Goal: Navigation & Orientation: Find specific page/section

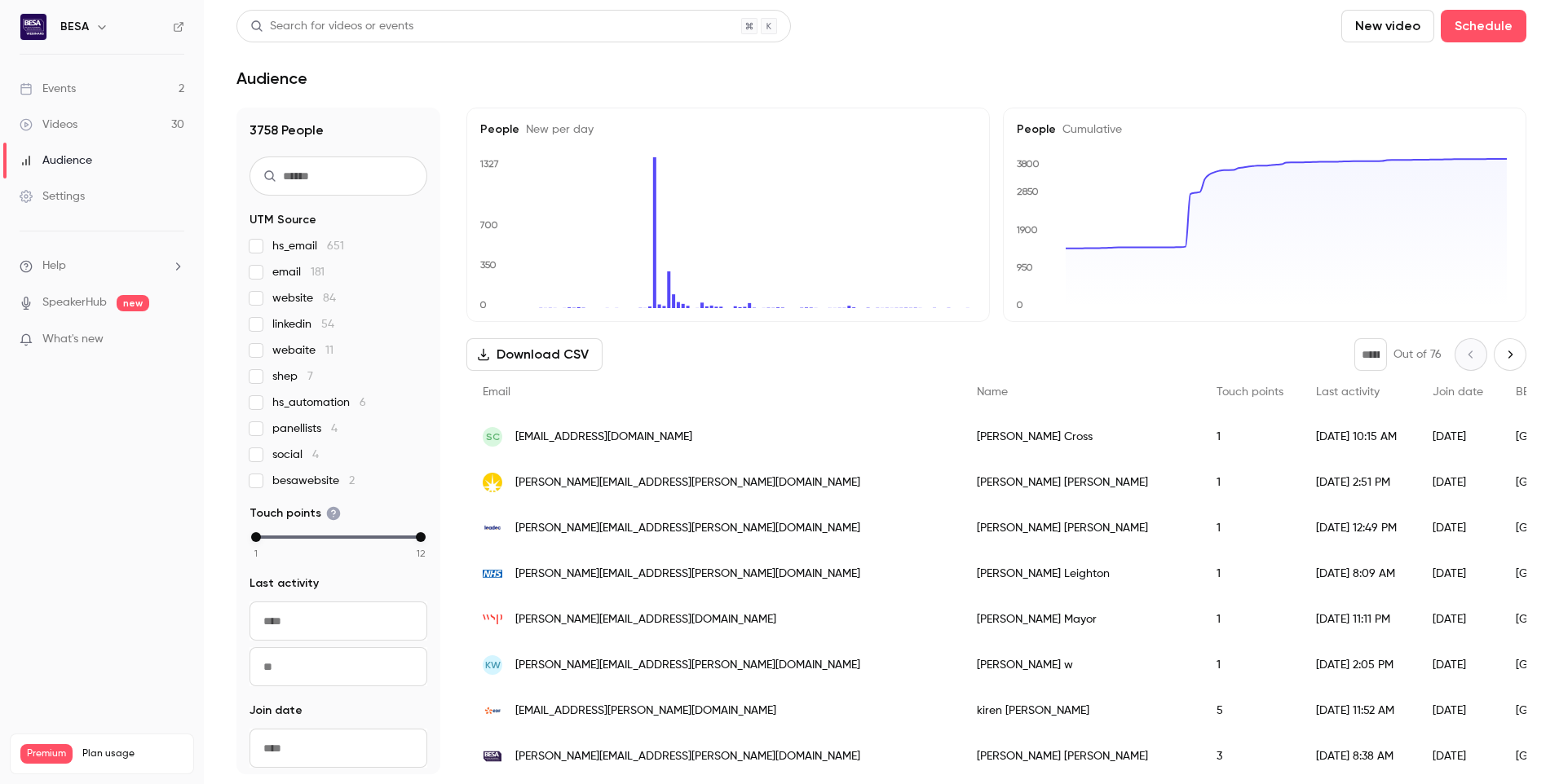
click at [62, 129] on div "Videos" at bounding box center [49, 125] width 58 height 16
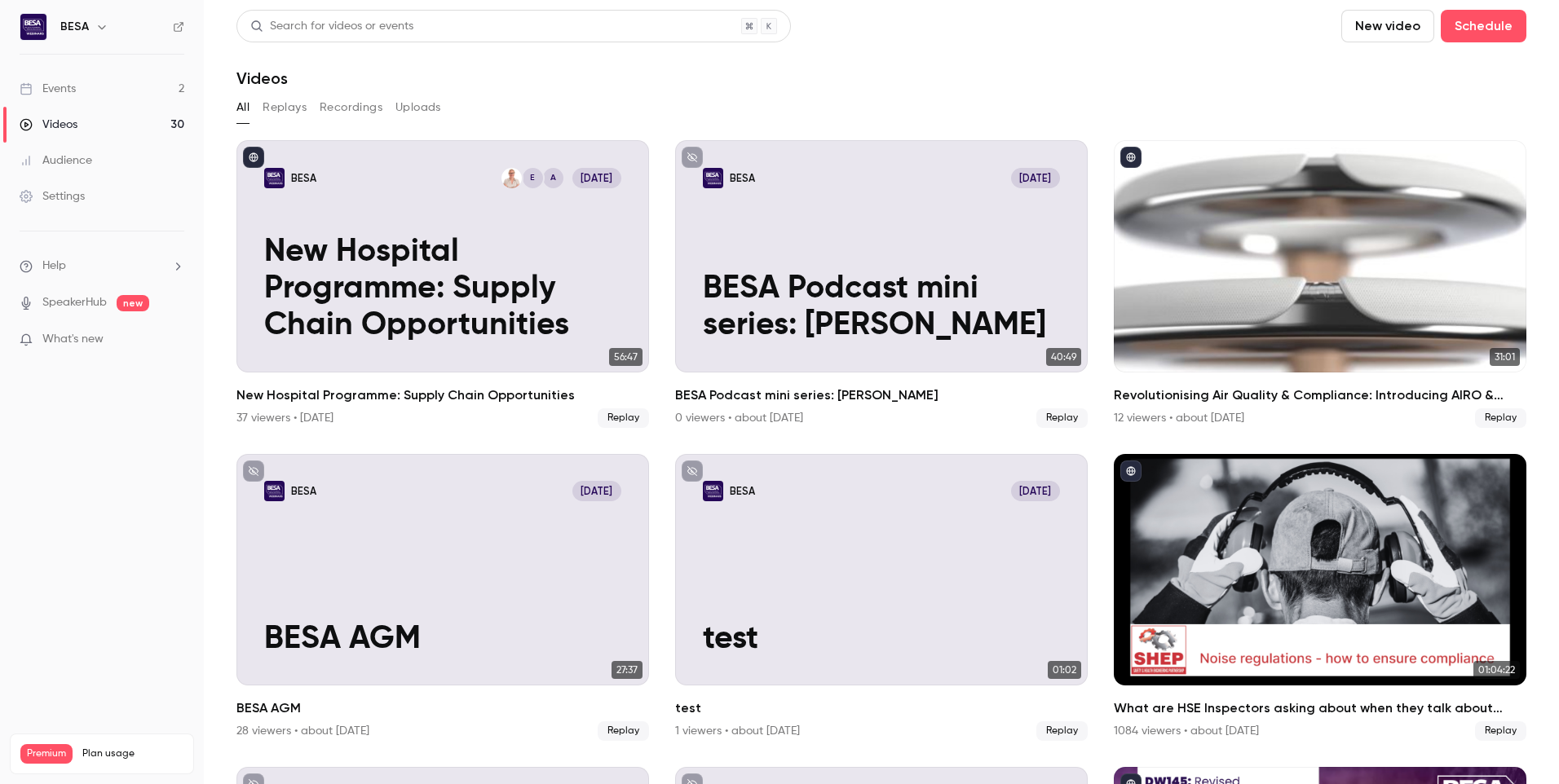
drag, startPoint x: 358, startPoint y: 108, endPoint x: 371, endPoint y: 108, distance: 13.0
click at [358, 108] on button "Recordings" at bounding box center [351, 107] width 62 height 26
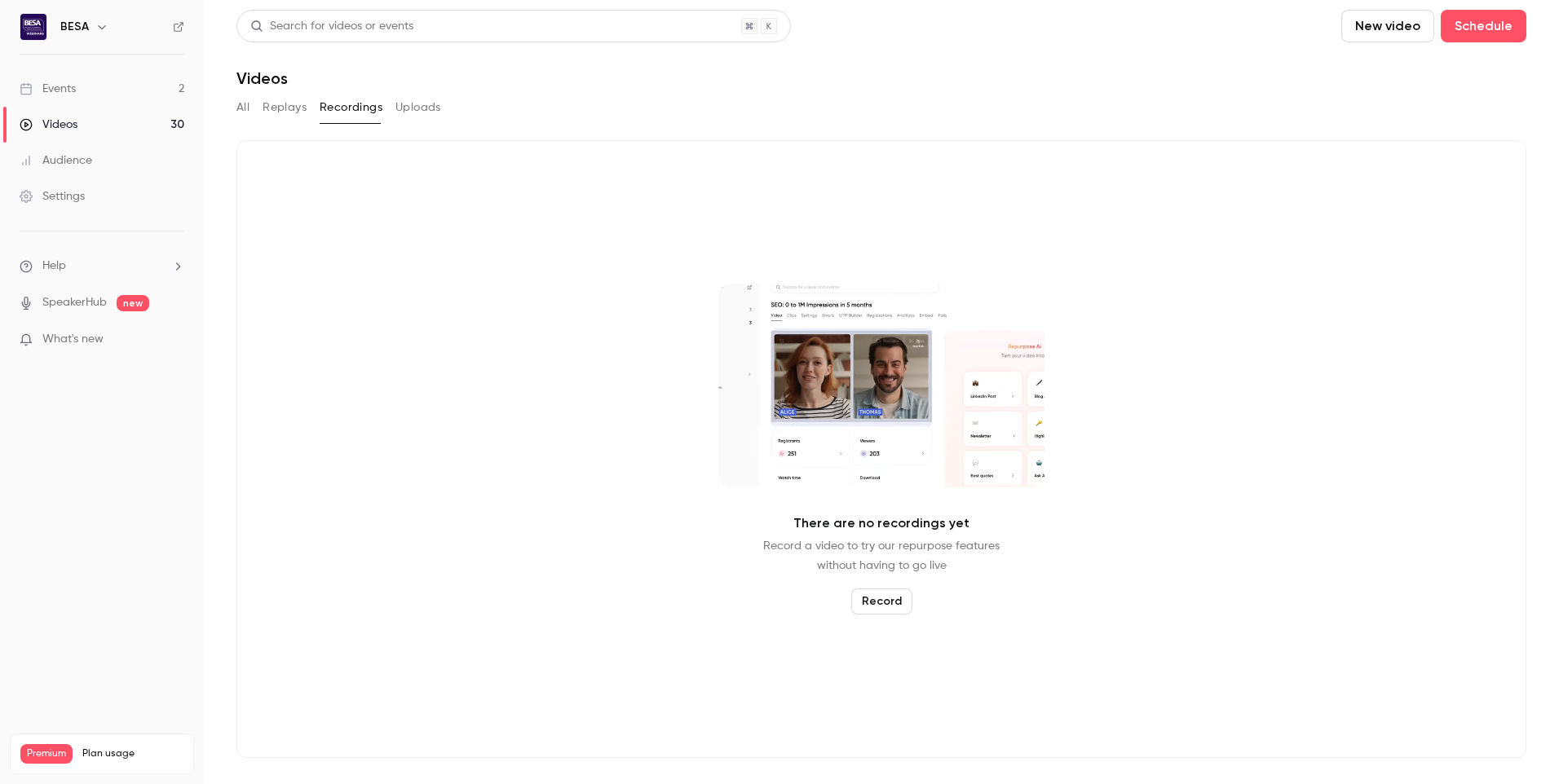
click at [288, 112] on button "Replays" at bounding box center [284, 107] width 44 height 26
